Goal: Transaction & Acquisition: Purchase product/service

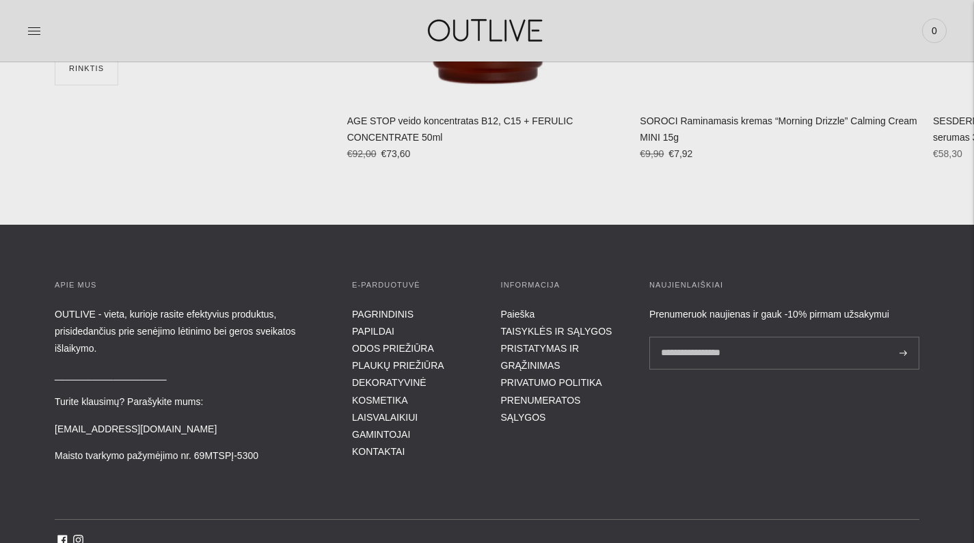
scroll to position [4879, 0]
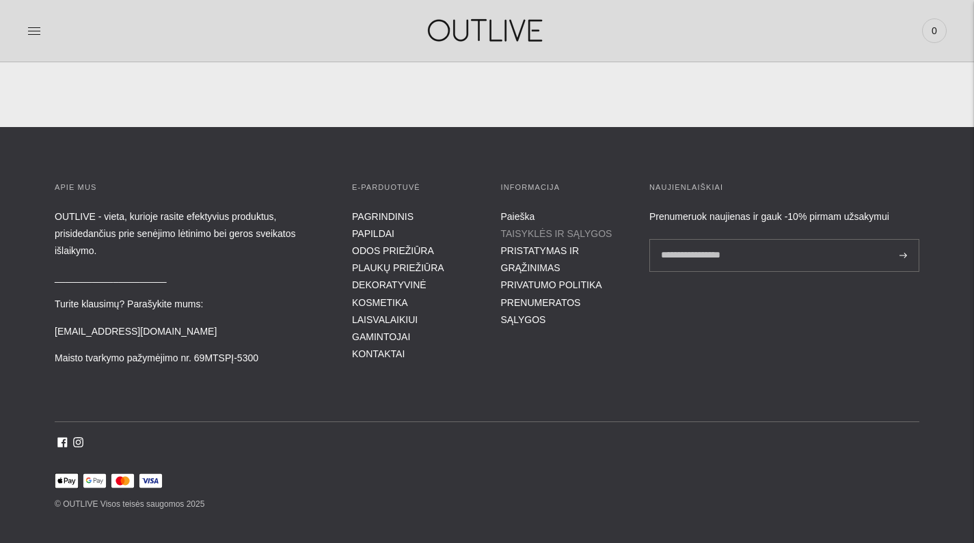
click at [519, 228] on link "TAISYKLĖS IR SĄLYGOS" at bounding box center [556, 233] width 111 height 11
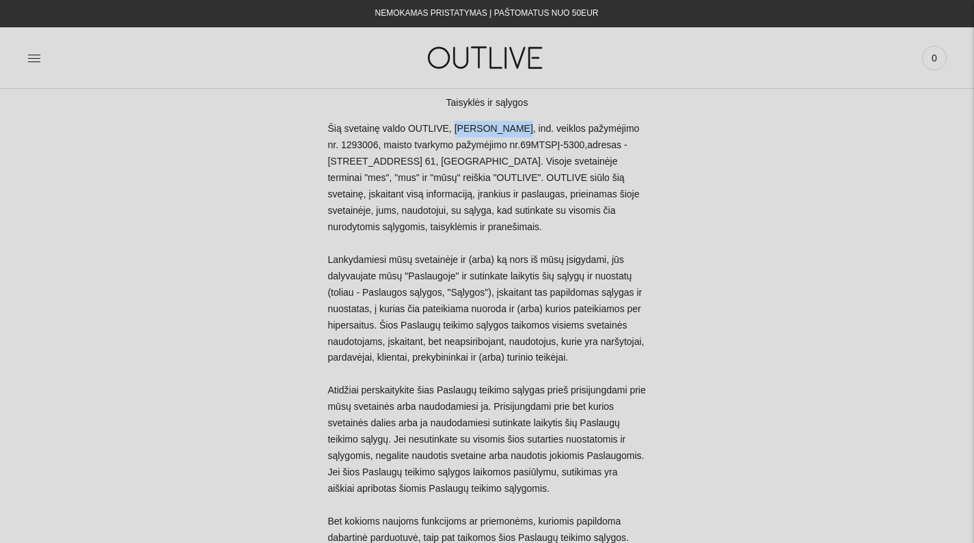
drag, startPoint x: 495, startPoint y: 128, endPoint x: 434, endPoint y: 126, distance: 60.9
copy p "Freda Bielskė"
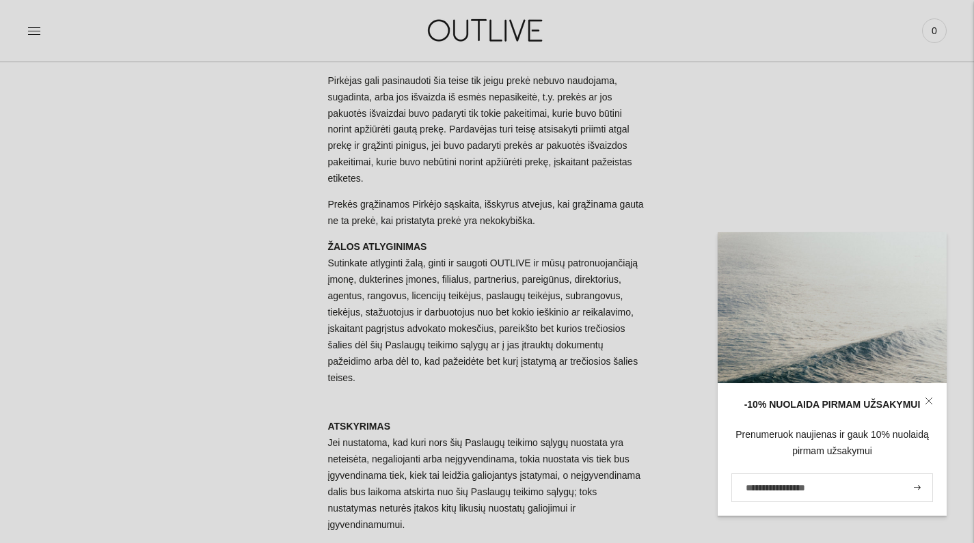
scroll to position [4691, 0]
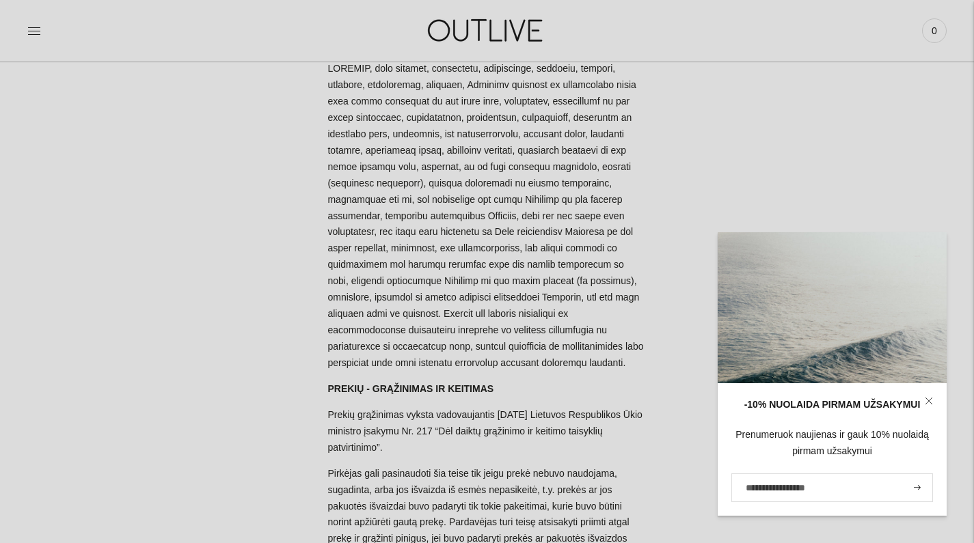
click at [468, 37] on img at bounding box center [486, 30] width 171 height 47
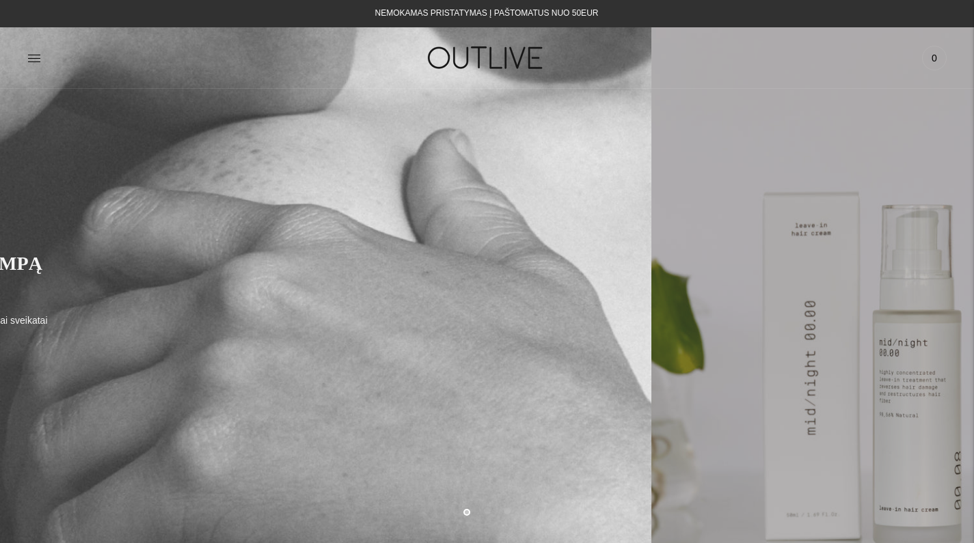
click at [270, 310] on div "SULĖTINKITE SENĖJIMO TEMPĄ SU OUTLIVE Efektyvūs produktai Jūsų energijai, pažin…" at bounding box center [164, 316] width 865 height 157
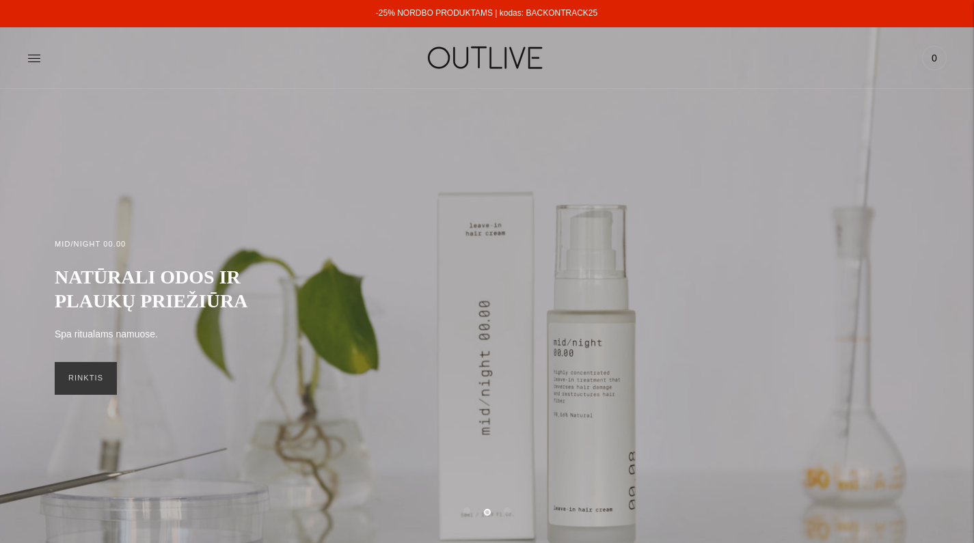
scroll to position [31, 0]
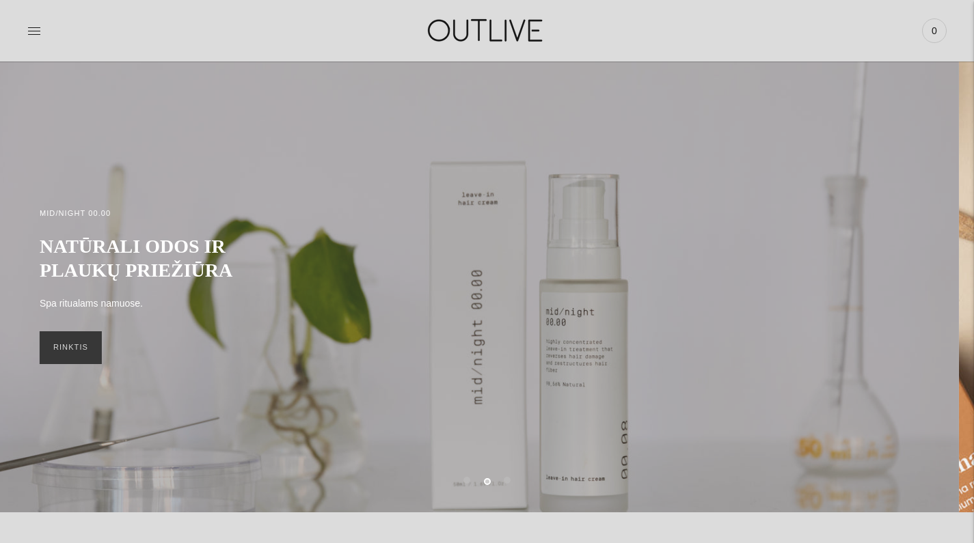
click at [347, 250] on div "MID/NIGHT 00.00 NATŪRALI ODOS IR PLAUKŲ PRIEŽIŪRA Spa ritualams namuose. RINKTIS" at bounding box center [472, 285] width 865 height 185
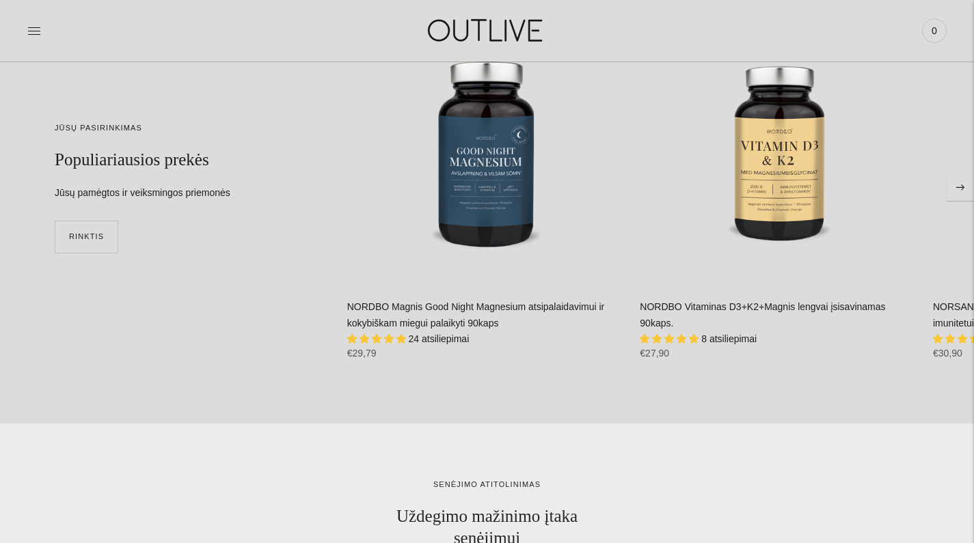
scroll to position [3394, 0]
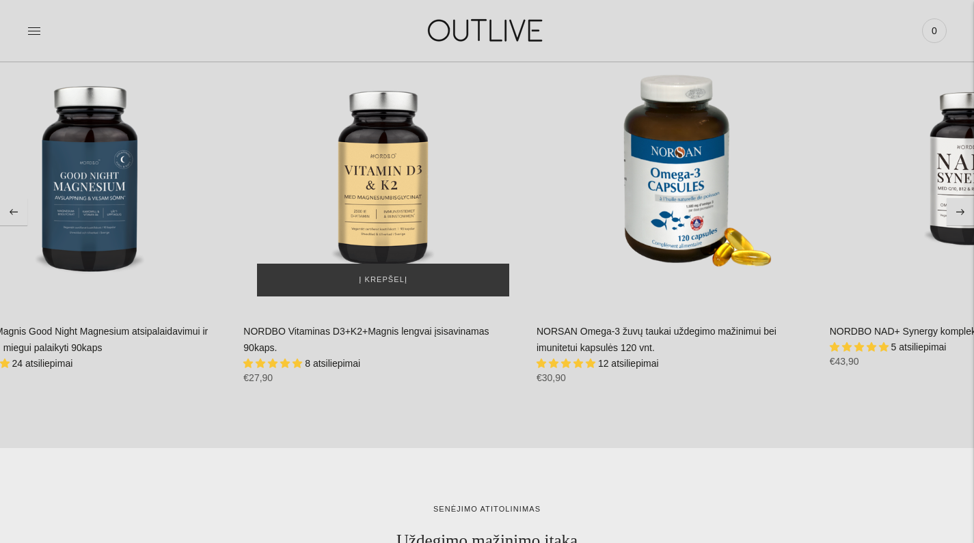
click at [378, 252] on link "Į krepšelį" at bounding box center [383, 171] width 280 height 280
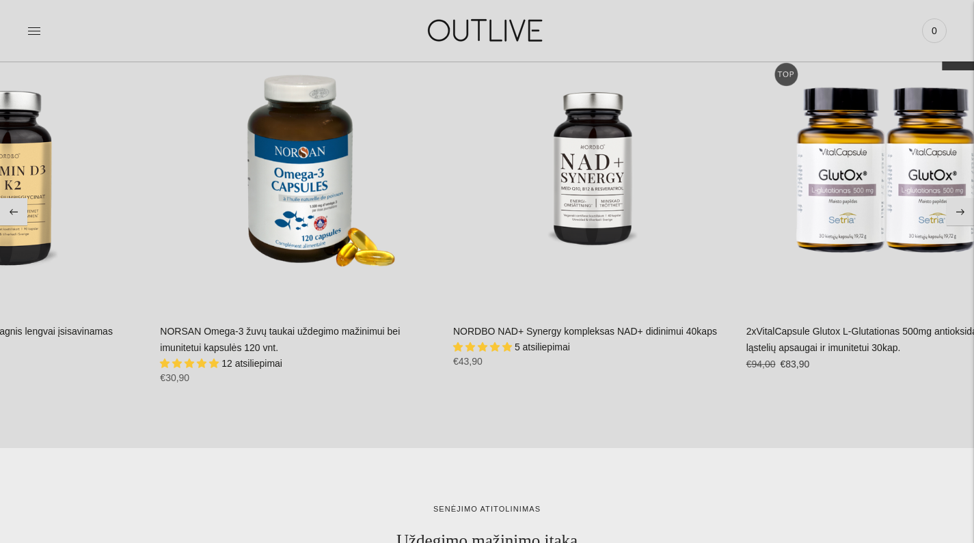
click at [446, 255] on div "**********" at bounding box center [306, 214] width 293 height 366
